Goal: Transaction & Acquisition: Purchase product/service

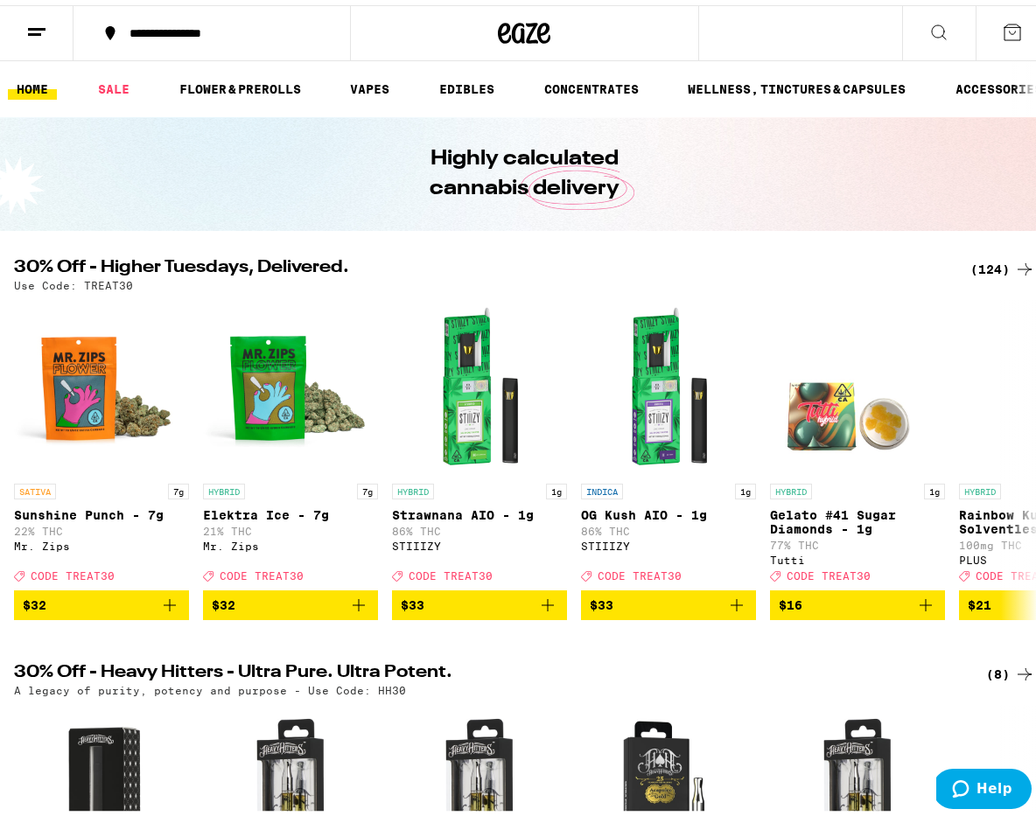
click at [978, 262] on div "(124)" at bounding box center [1002, 264] width 65 height 21
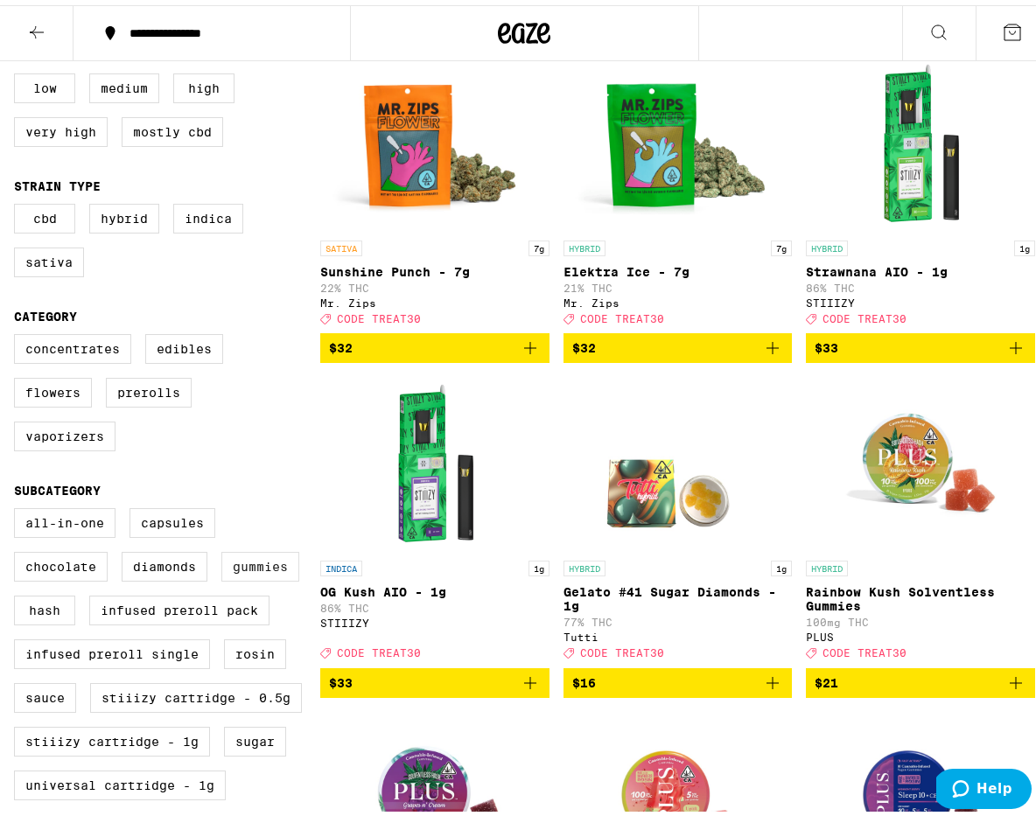
scroll to position [224, 0]
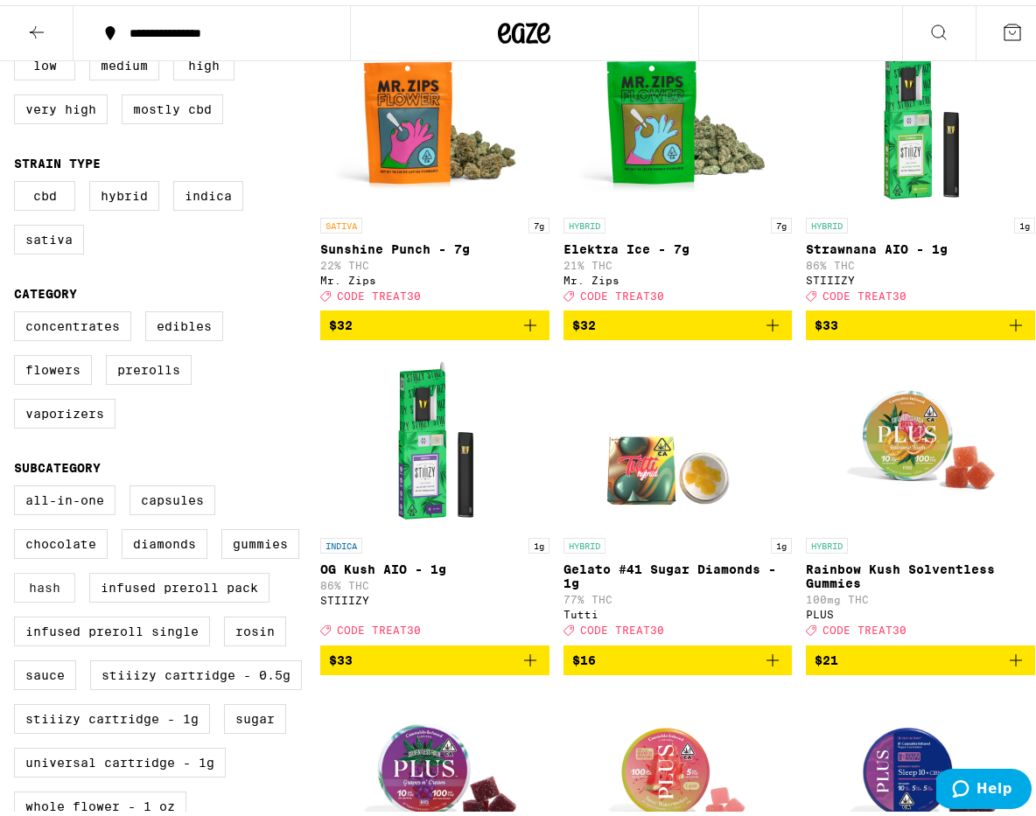
click at [59, 598] on label "Hash" at bounding box center [44, 583] width 61 height 30
click at [18, 484] on input "Hash" at bounding box center [18, 483] width 1 height 1
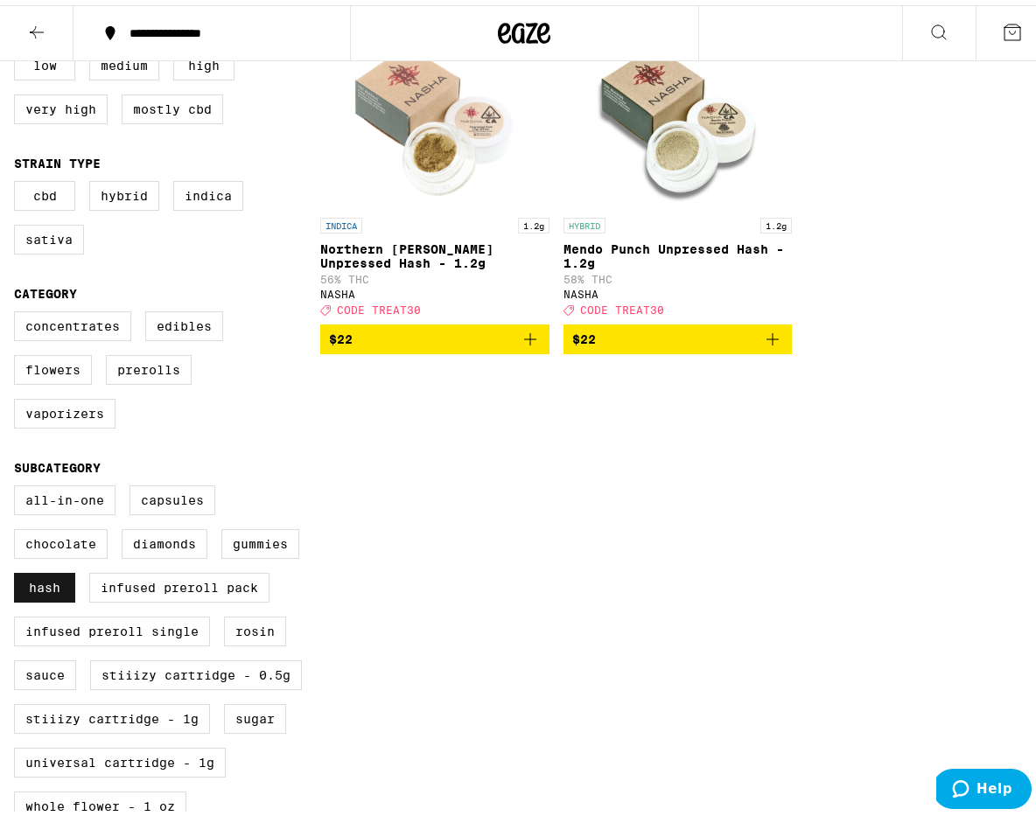
click at [59, 598] on label "Hash" at bounding box center [44, 583] width 61 height 30
click at [18, 484] on input "Hash" at bounding box center [18, 483] width 1 height 1
checkbox input "false"
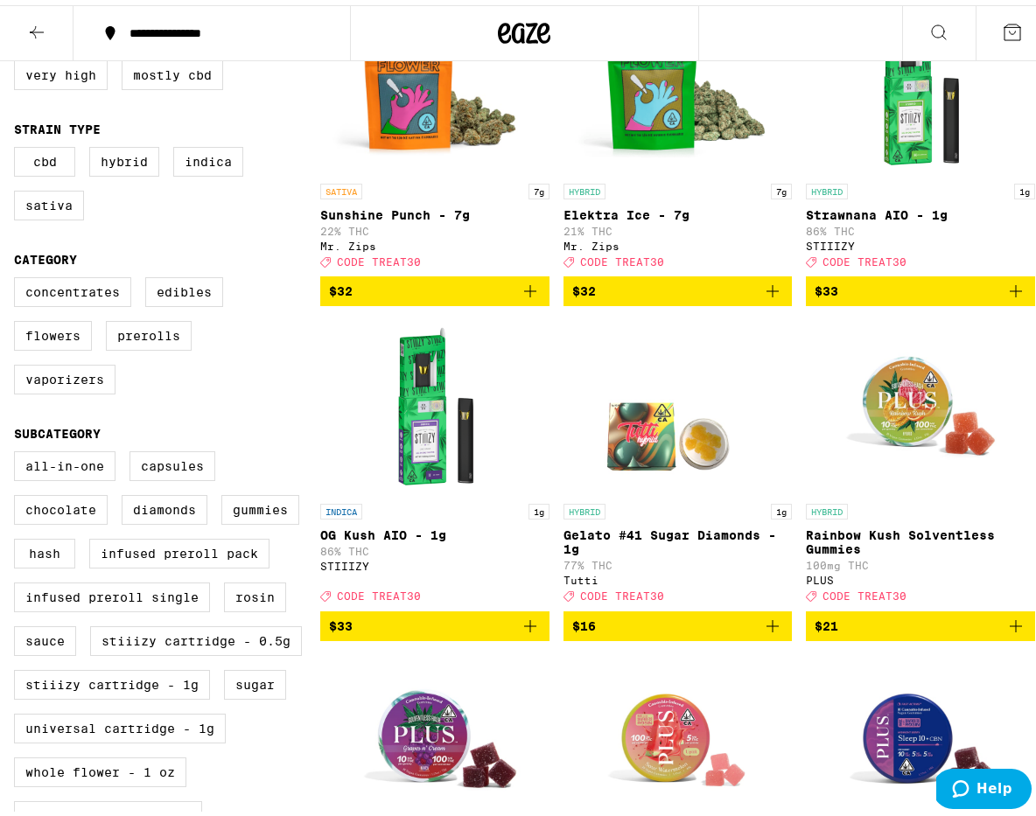
scroll to position [270, 0]
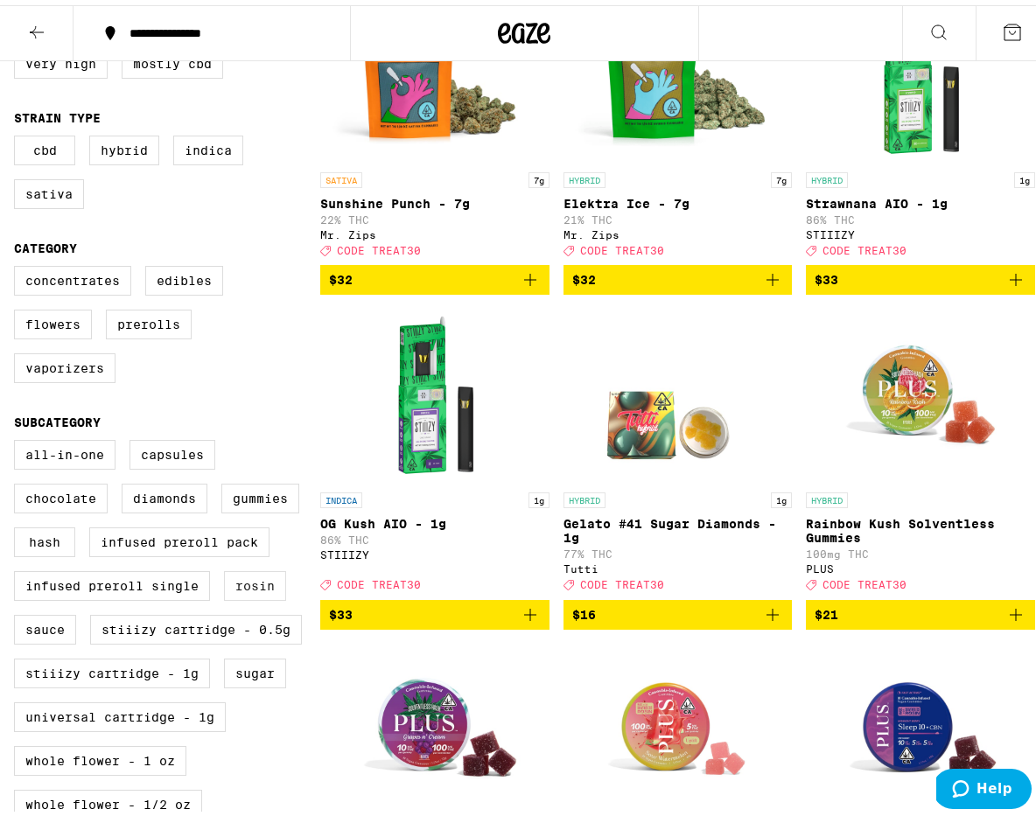
click at [259, 596] on label "Rosin" at bounding box center [255, 581] width 62 height 30
click at [18, 438] on input "Rosin" at bounding box center [18, 438] width 1 height 1
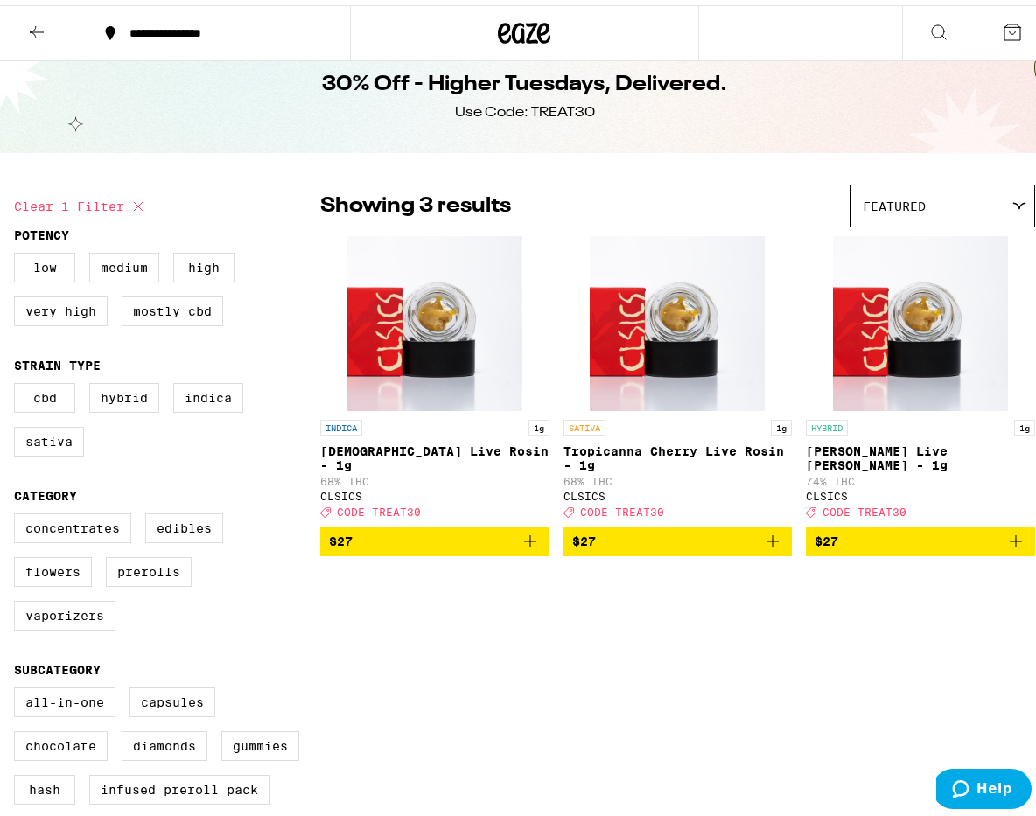
scroll to position [295, 0]
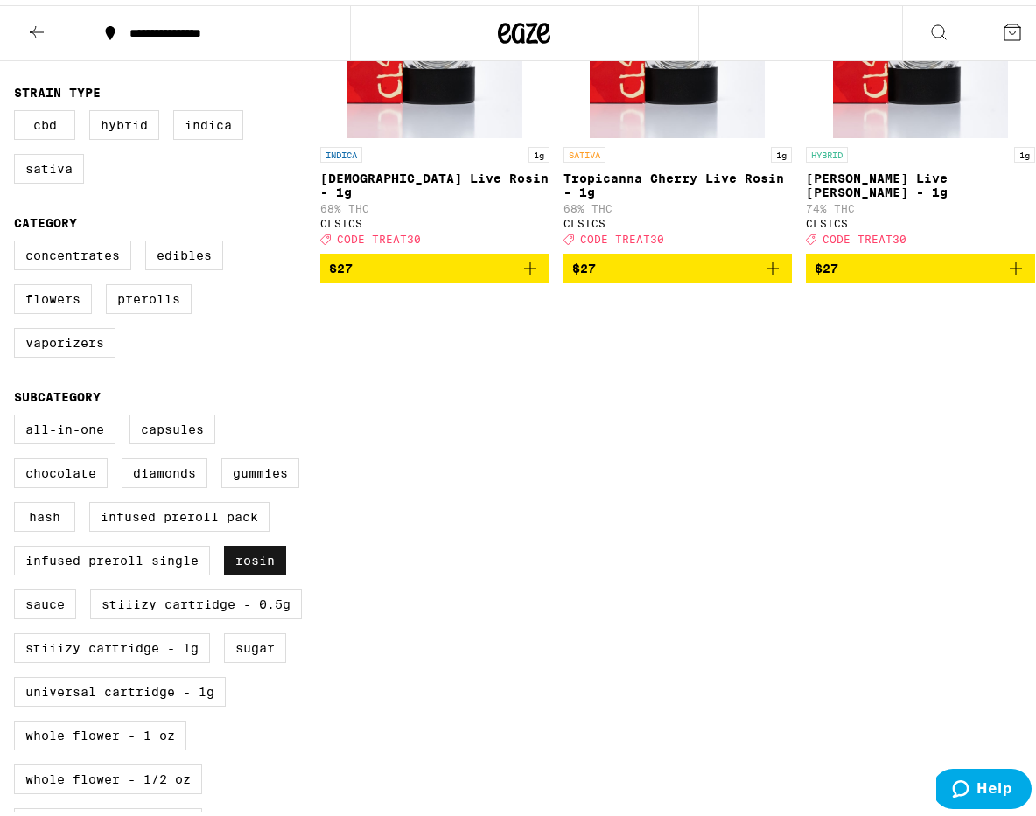
click at [263, 571] on label "Rosin" at bounding box center [255, 556] width 62 height 30
click at [18, 413] on input "Rosin" at bounding box center [18, 412] width 1 height 1
checkbox input "false"
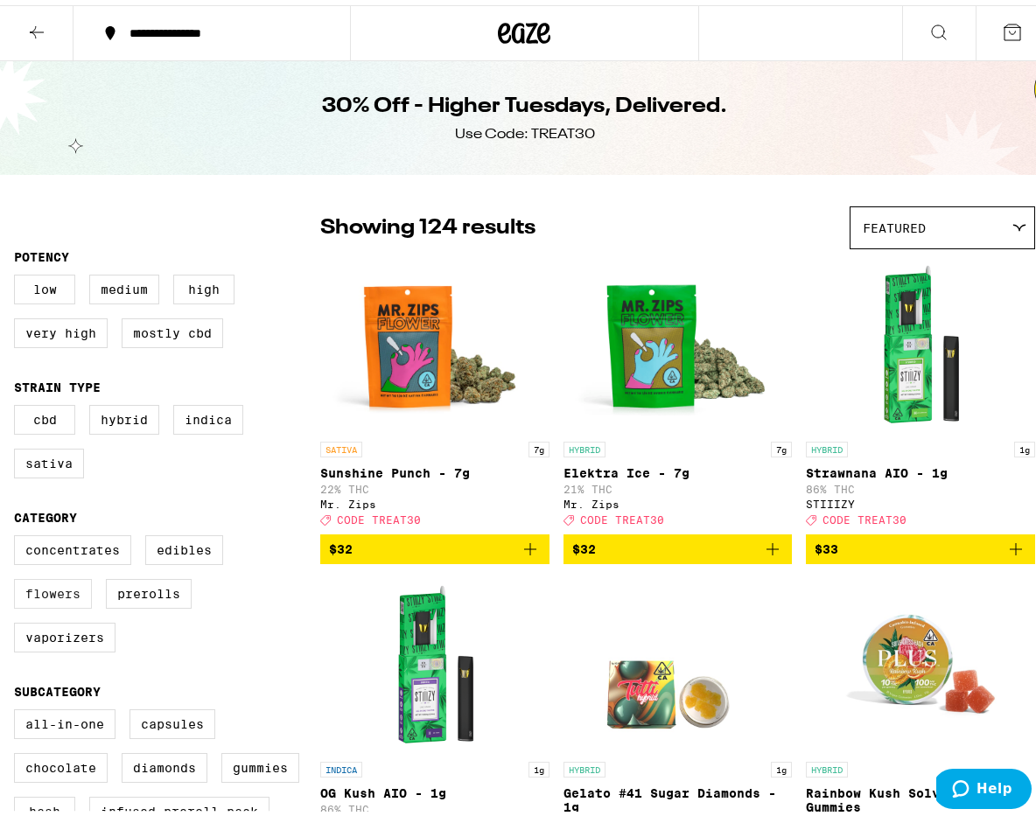
click at [53, 604] on label "Flowers" at bounding box center [53, 589] width 78 height 30
click at [18, 534] on input "Flowers" at bounding box center [18, 533] width 1 height 1
checkbox input "true"
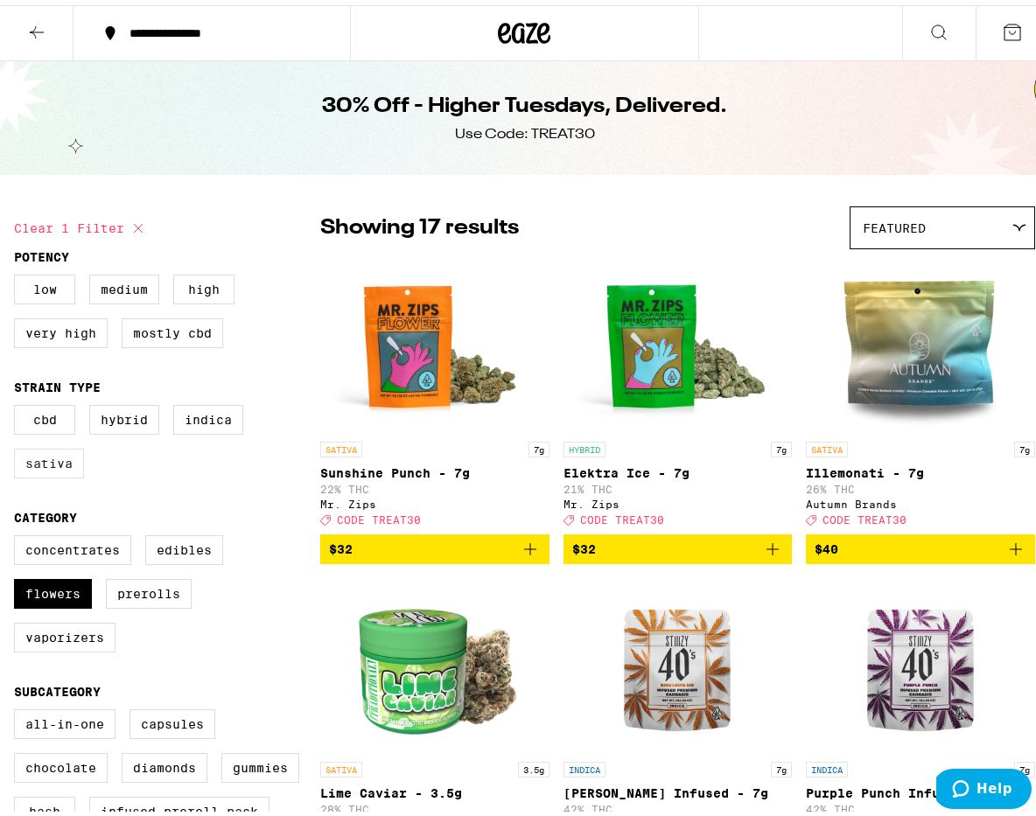
click at [49, 473] on label "Sativa" at bounding box center [49, 459] width 70 height 30
click at [18, 403] on input "Sativa" at bounding box center [18, 403] width 1 height 1
checkbox input "true"
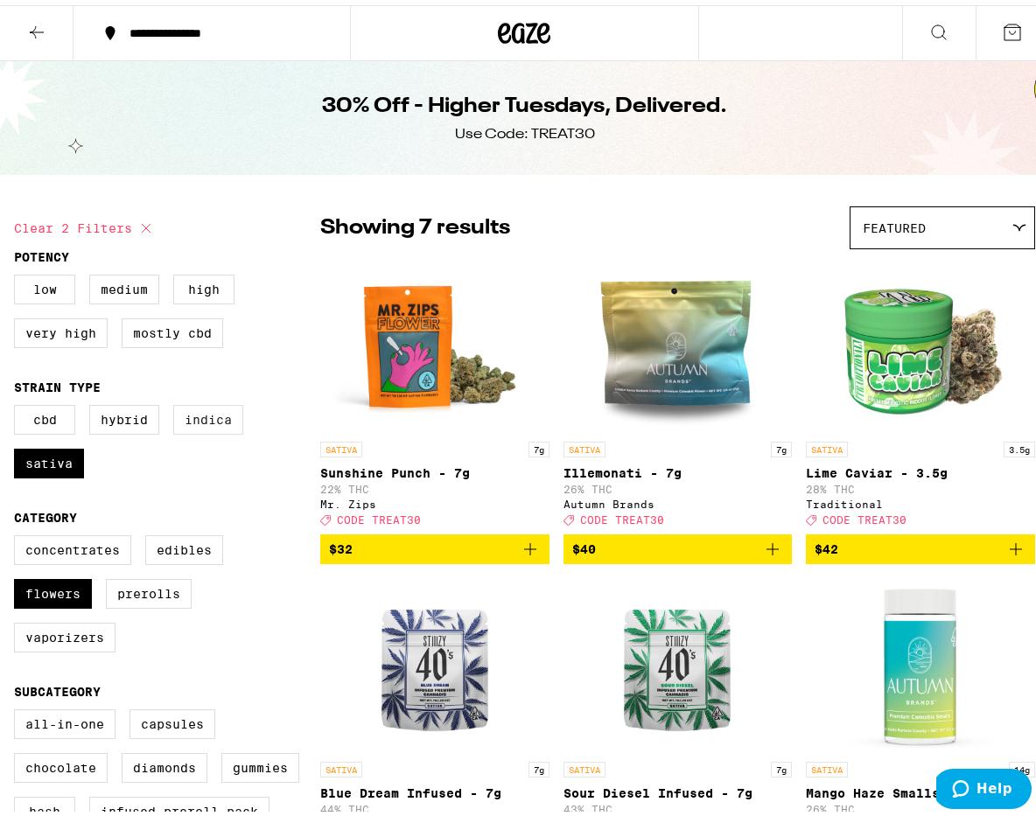
click at [211, 413] on label "Indica" at bounding box center [208, 415] width 70 height 30
click at [18, 403] on input "Indica" at bounding box center [18, 403] width 1 height 1
checkbox input "true"
